Goal: Transaction & Acquisition: Book appointment/travel/reservation

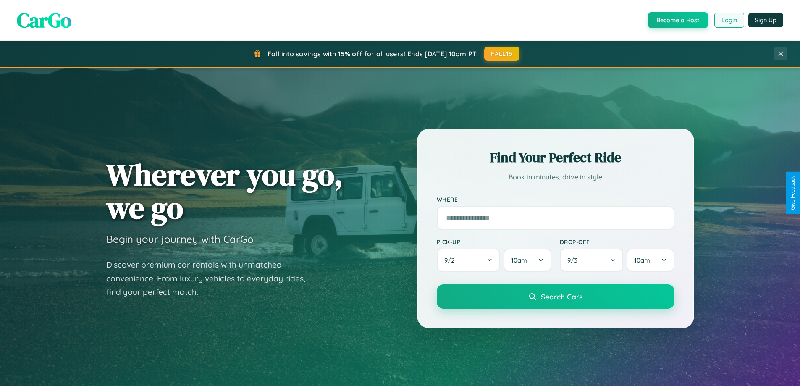
click at [729, 20] on button "Login" at bounding box center [730, 20] width 30 height 15
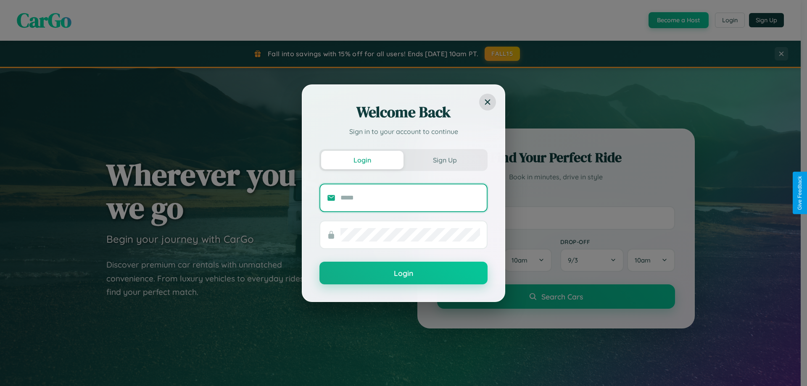
click at [410, 197] on input "text" at bounding box center [409, 197] width 139 height 13
type input "**********"
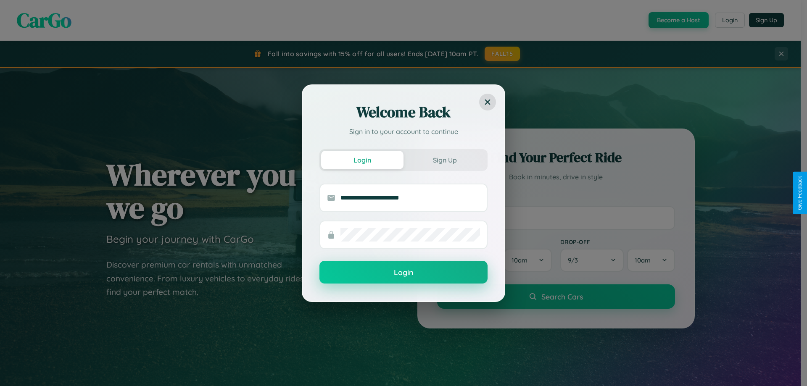
click at [403, 273] on button "Login" at bounding box center [403, 272] width 168 height 23
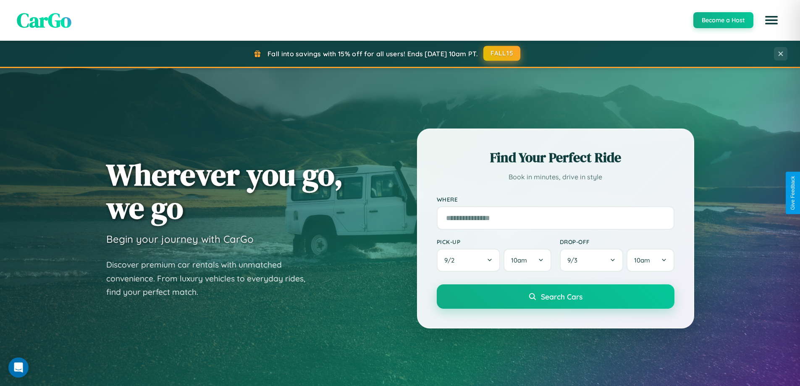
click at [503, 53] on button "FALL15" at bounding box center [502, 53] width 37 height 15
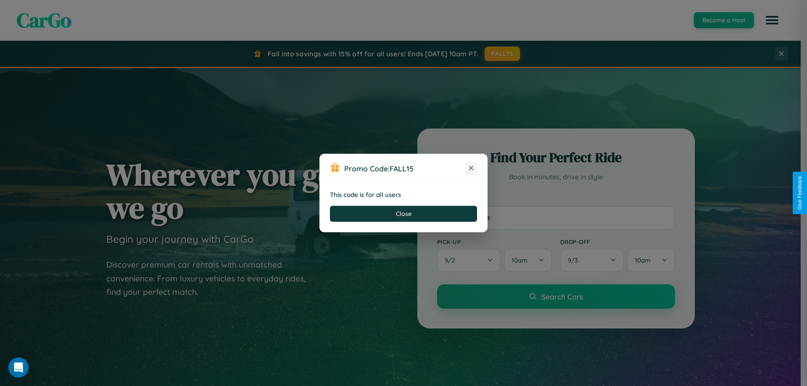
click at [471, 168] on icon at bounding box center [471, 168] width 8 height 8
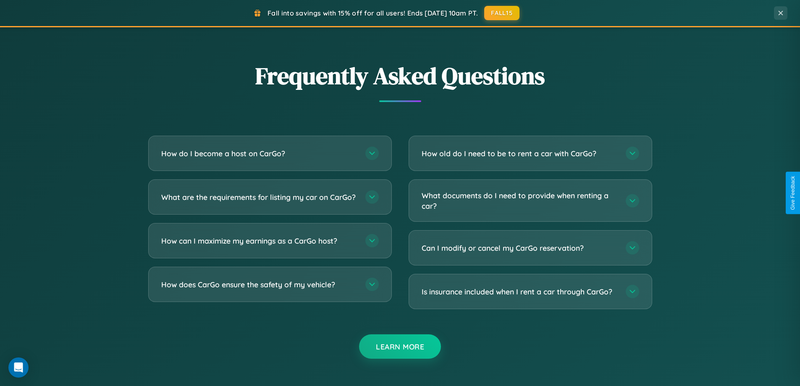
scroll to position [1617, 0]
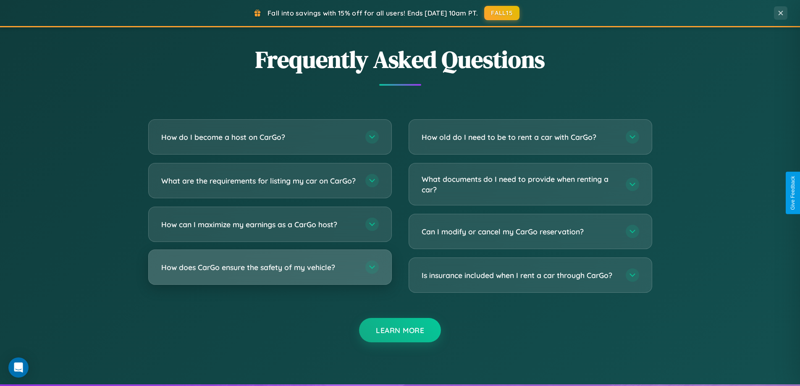
click at [270, 273] on h3 "How does CarGo ensure the safety of my vehicle?" at bounding box center [259, 267] width 196 height 11
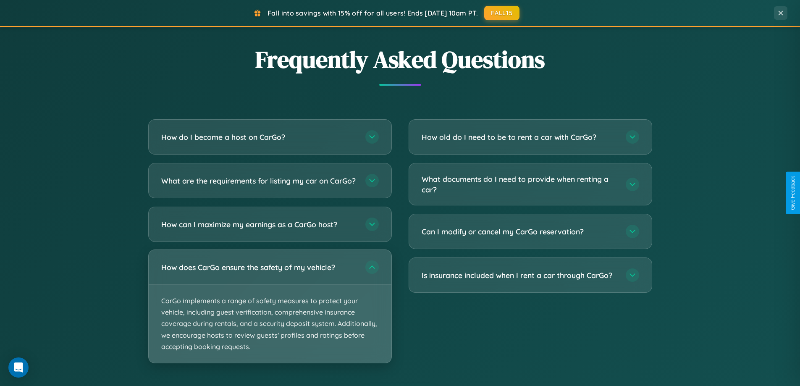
click at [270, 313] on p "CarGo implements a range of safety measures to protect your vehicle, including …" at bounding box center [270, 324] width 243 height 78
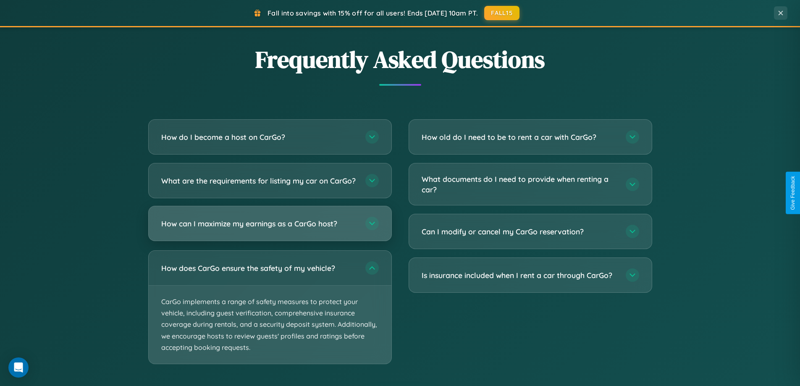
click at [270, 229] on h3 "How can I maximize my earnings as a CarGo host?" at bounding box center [259, 223] width 196 height 11
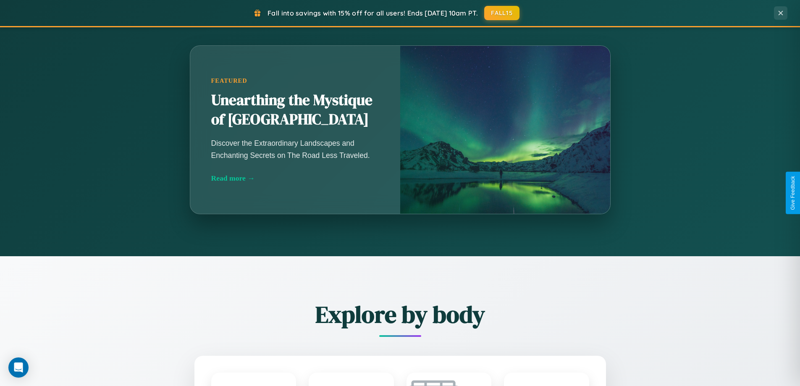
scroll to position [578, 0]
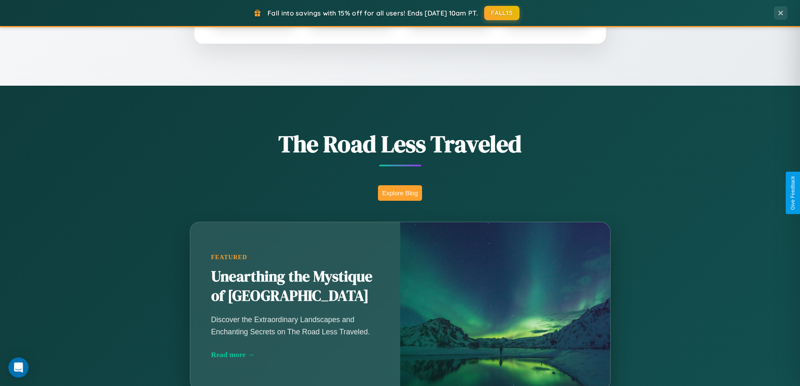
click at [400, 193] on button "Explore Blog" at bounding box center [400, 193] width 44 height 16
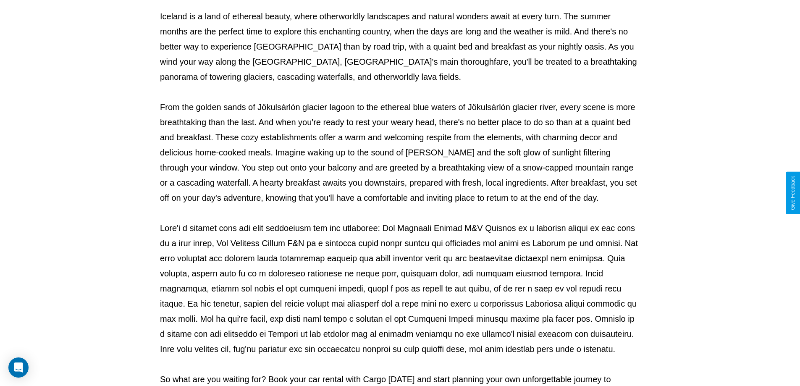
scroll to position [272, 0]
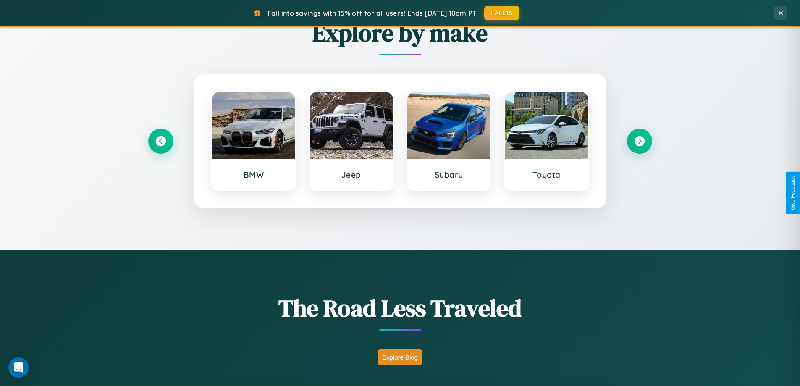
scroll to position [362, 0]
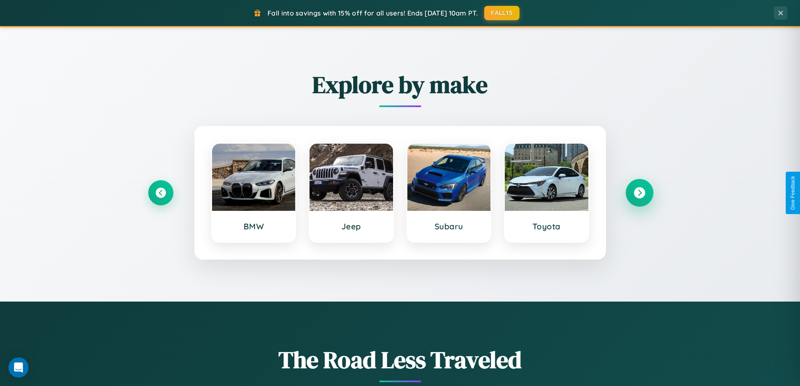
click at [639, 193] on icon at bounding box center [639, 192] width 11 height 11
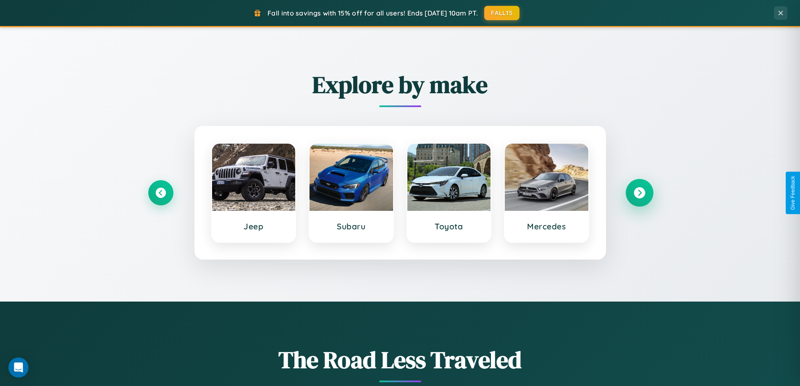
click at [639, 193] on icon at bounding box center [639, 192] width 11 height 11
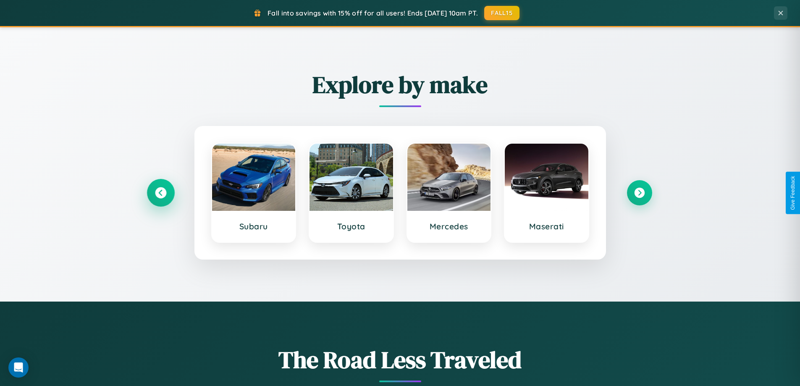
click at [160, 193] on icon at bounding box center [160, 192] width 11 height 11
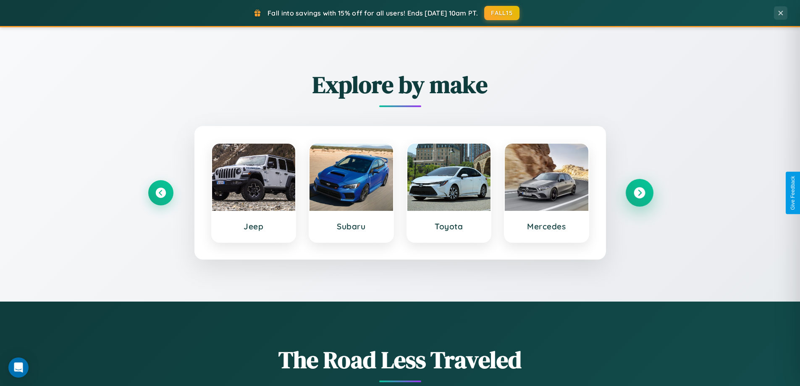
click at [639, 193] on icon at bounding box center [639, 192] width 11 height 11
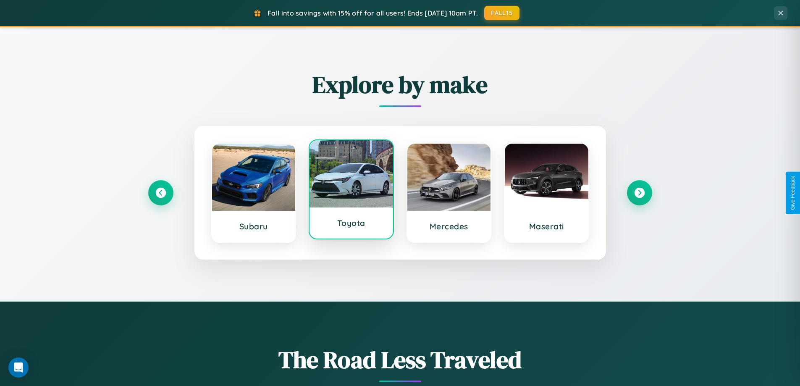
click at [351, 191] on div at bounding box center [352, 173] width 84 height 67
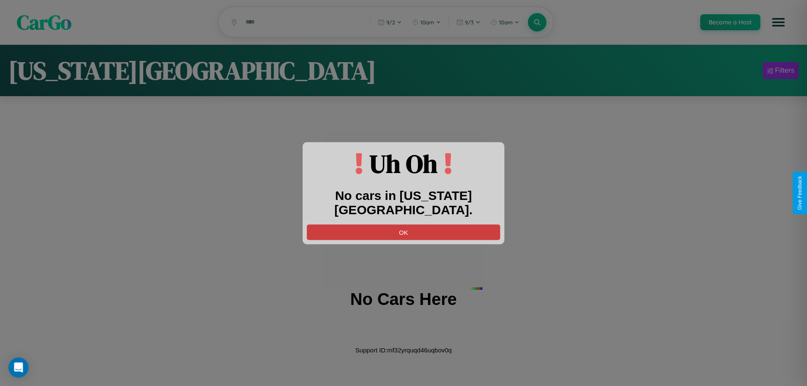
click at [403, 224] on button "OK" at bounding box center [403, 232] width 193 height 16
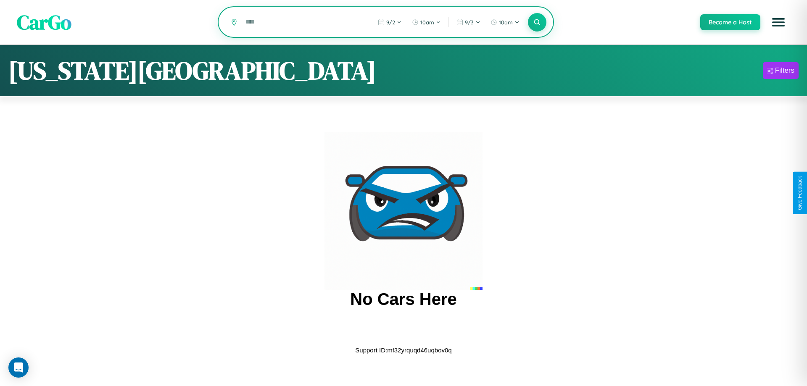
click at [301, 23] on input "text" at bounding box center [301, 22] width 120 height 15
click at [537, 23] on icon at bounding box center [537, 22] width 8 height 8
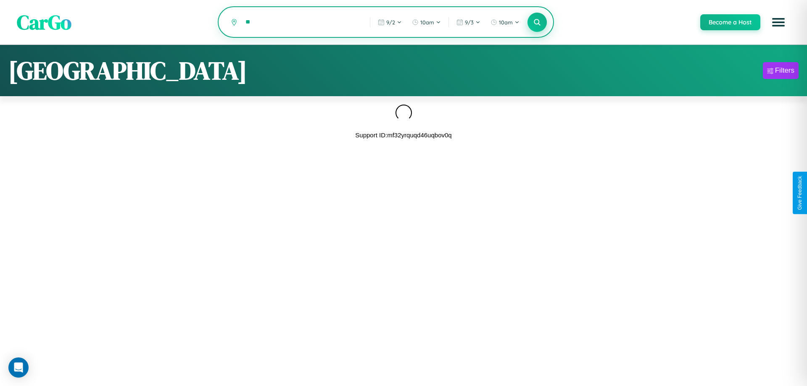
type input "*"
type input "**********"
click at [537, 23] on icon at bounding box center [537, 22] width 8 height 8
